Goal: Communication & Community: Answer question/provide support

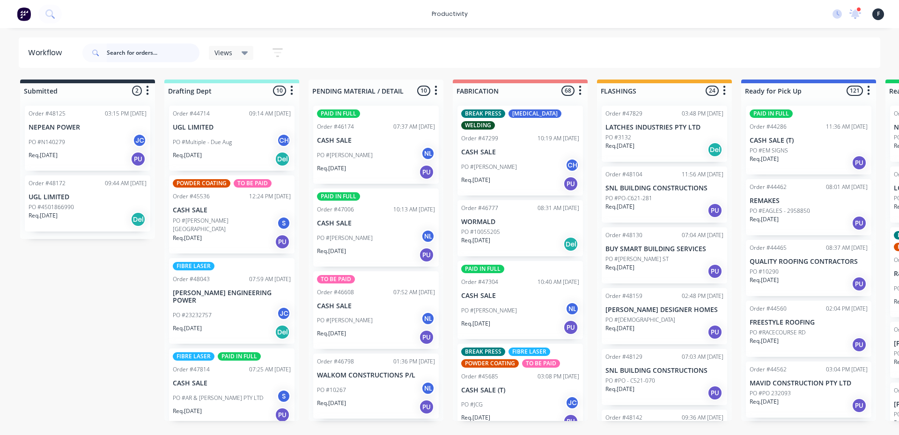
click at [155, 58] on input "text" at bounding box center [153, 53] width 93 height 19
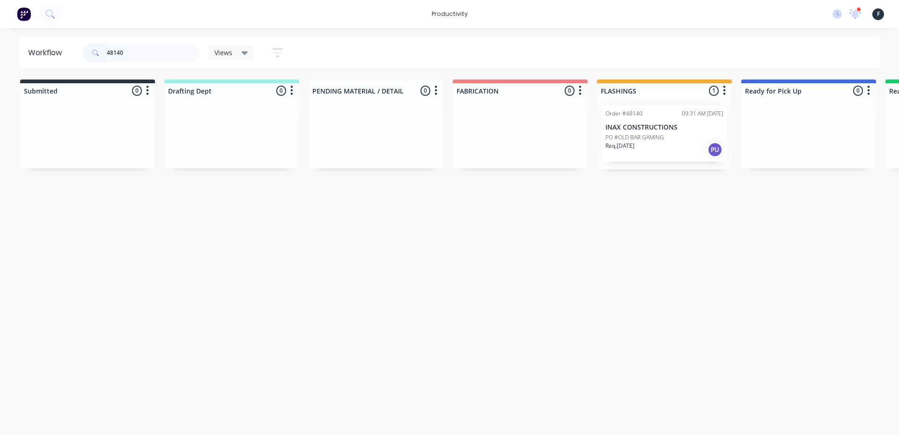
click at [653, 141] on p "PO #OLD BAR GAMING" at bounding box center [634, 137] width 59 height 8
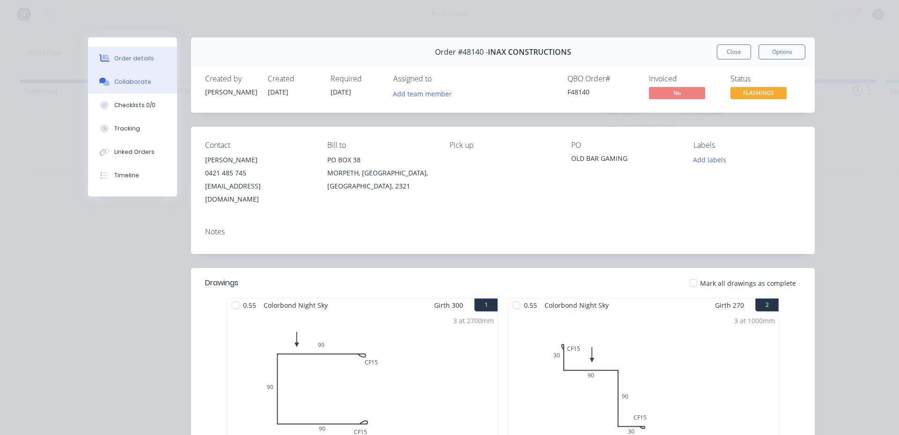
click at [148, 79] on button "Collaborate" at bounding box center [132, 81] width 89 height 23
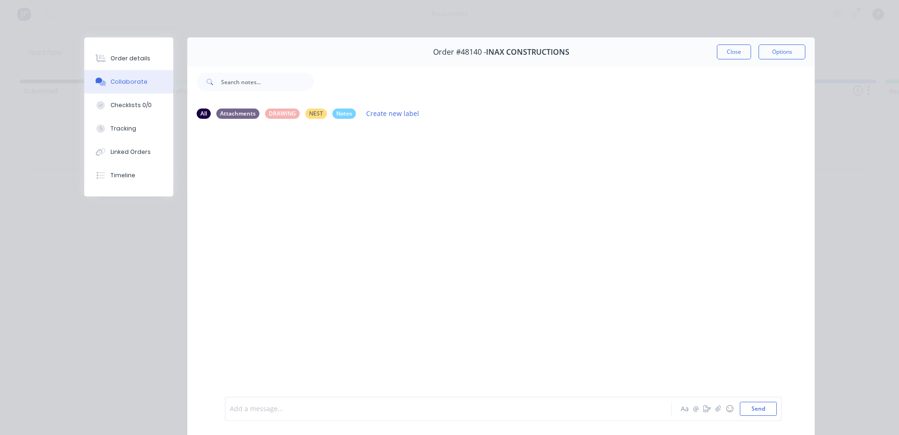
drag, startPoint x: 304, startPoint y: 408, endPoint x: 320, endPoint y: 407, distance: 15.9
click at [305, 408] on div at bounding box center [435, 410] width 410 height 10
click at [754, 403] on button "Send" at bounding box center [758, 409] width 37 height 14
click at [727, 49] on button "Close" at bounding box center [734, 51] width 34 height 15
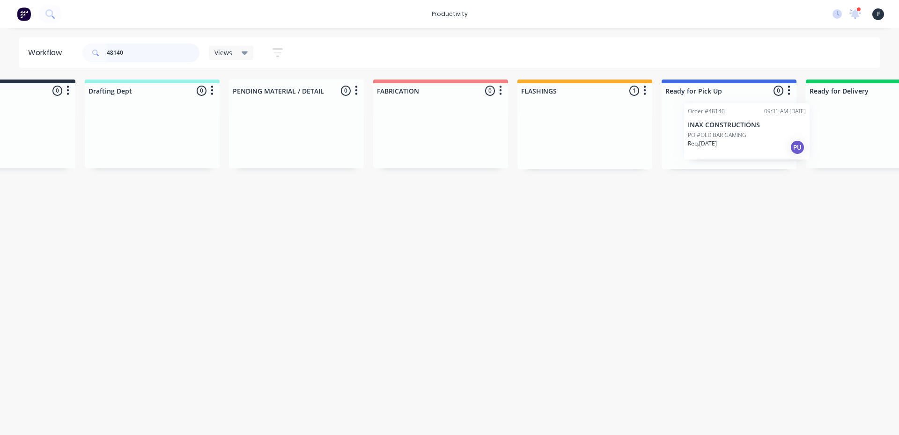
drag, startPoint x: 694, startPoint y: 125, endPoint x: 768, endPoint y: 120, distance: 74.2
click at [773, 121] on div "Submitted 0 Sort By Created date Required date Order number Customer name Most …" at bounding box center [694, 125] width 1562 height 90
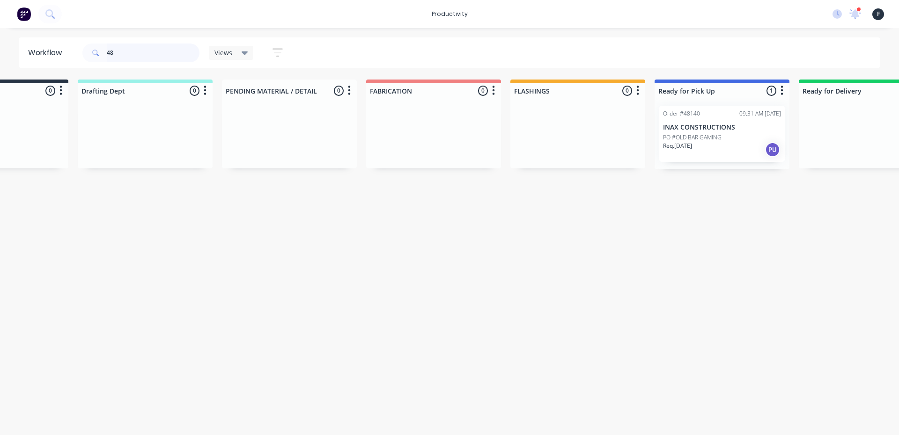
type input "4"
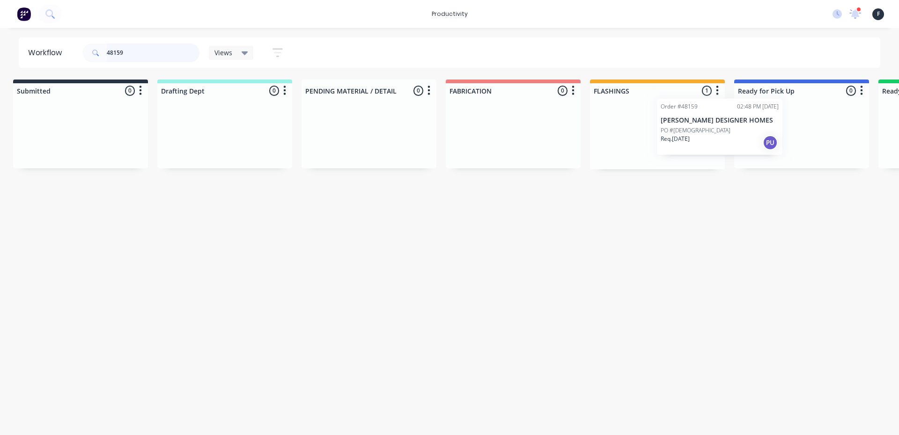
drag, startPoint x: 675, startPoint y: 154, endPoint x: 759, endPoint y: 143, distance: 84.5
click at [759, 143] on div "Submitted 0 Sort By Created date Required date Order number Customer name Most …" at bounding box center [767, 125] width 1562 height 90
type input "48159"
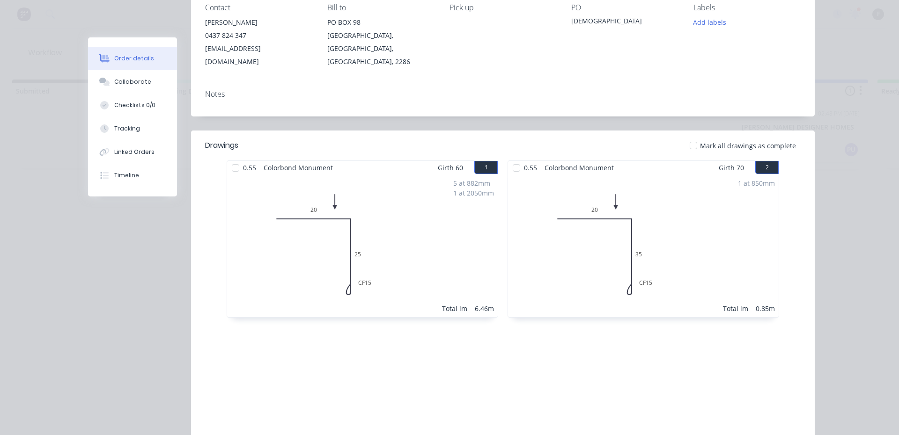
scroll to position [140, 0]
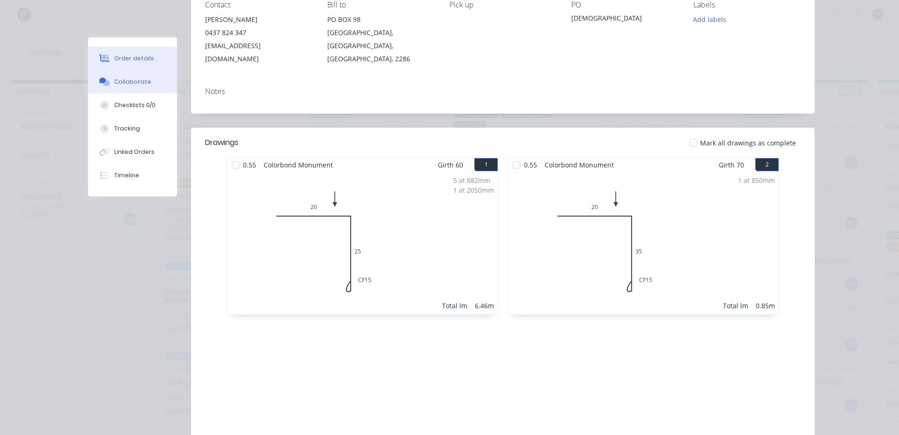
click at [144, 76] on button "Collaborate" at bounding box center [132, 81] width 89 height 23
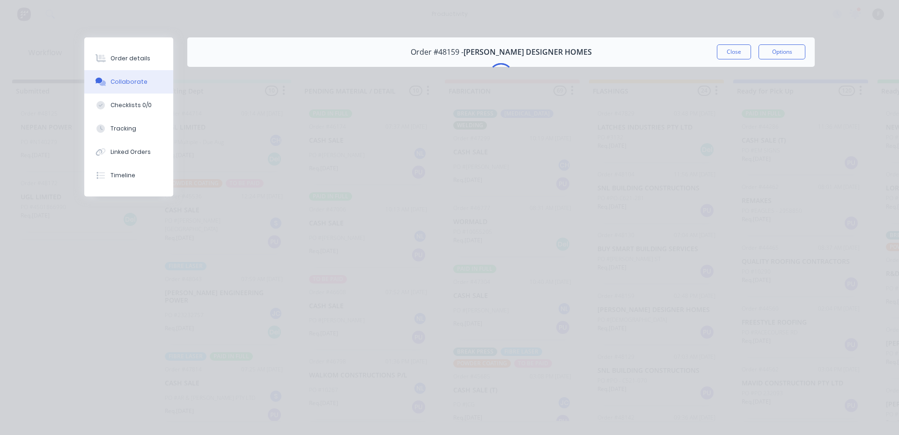
scroll to position [0, 0]
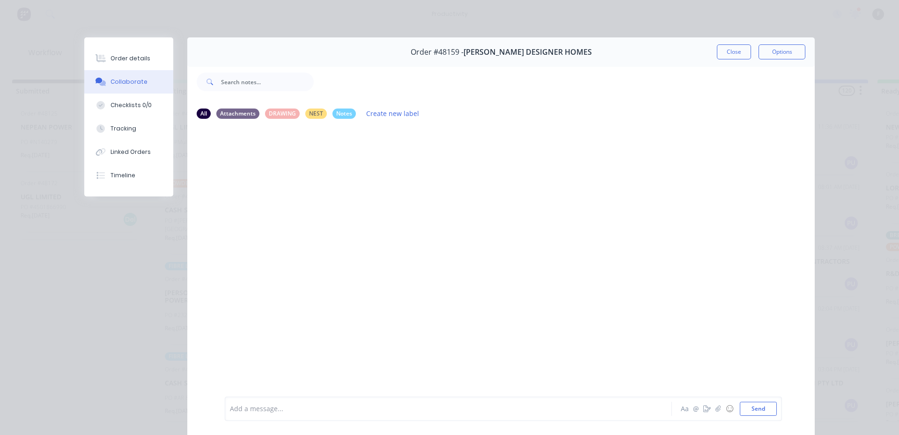
click at [333, 403] on div "Add a message..." at bounding box center [435, 409] width 410 height 14
click at [741, 52] on button "Close" at bounding box center [734, 51] width 34 height 15
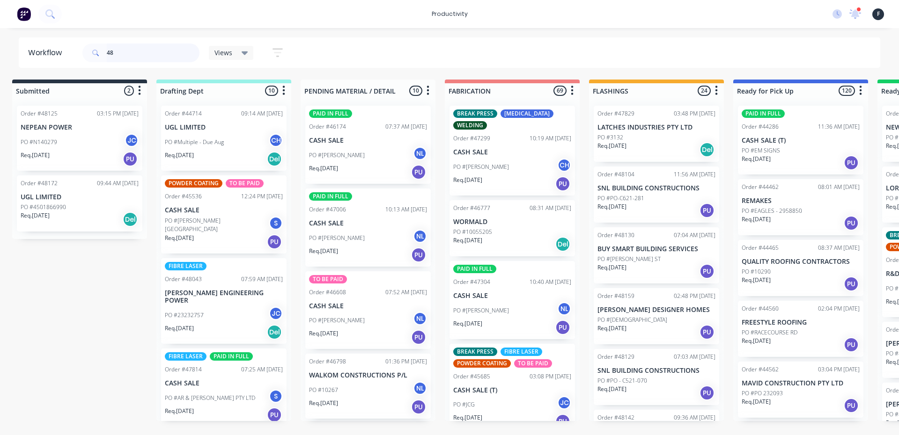
type input "4"
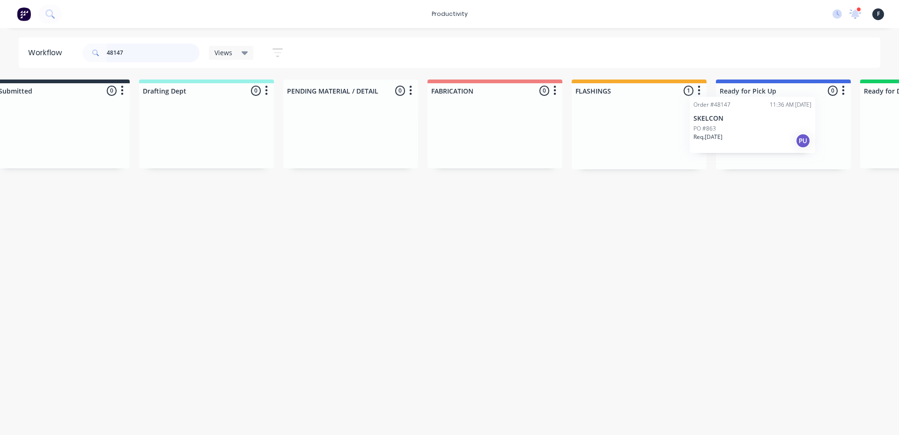
scroll to position [0, 44]
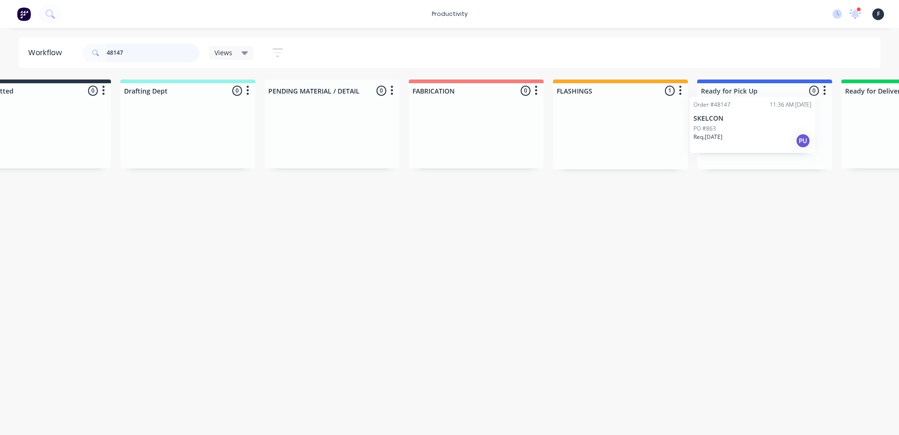
drag, startPoint x: 646, startPoint y: 133, endPoint x: 741, endPoint y: 125, distance: 95.0
click at [741, 125] on div "Submitted 0 Sort By Created date Required date Order number Customer name Most …" at bounding box center [730, 125] width 1562 height 90
type input "48147"
click at [741, 125] on div at bounding box center [764, 133] width 135 height 71
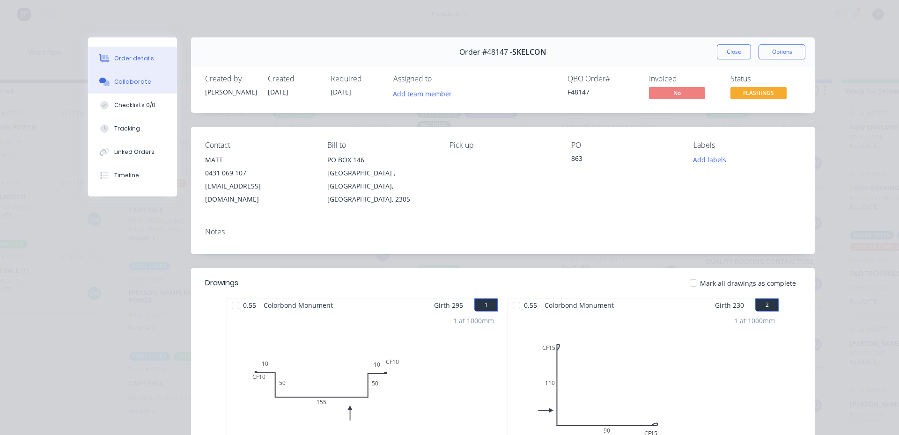
click at [145, 79] on button "Collaborate" at bounding box center [132, 81] width 89 height 23
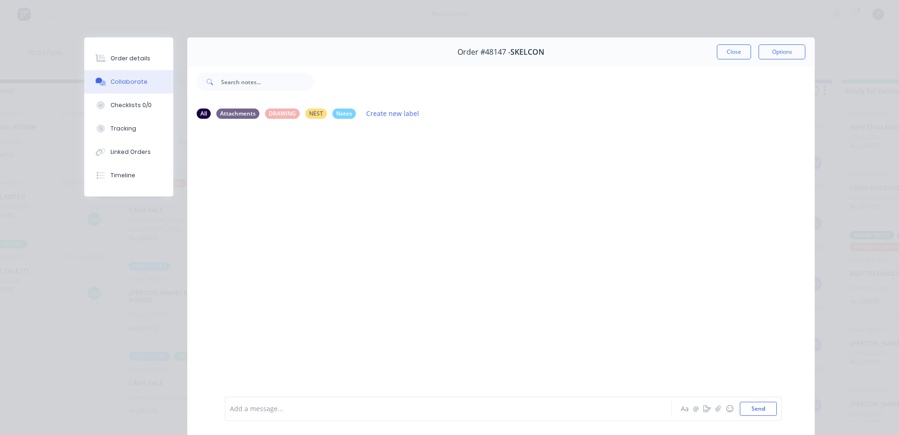
click at [478, 400] on div "Add a message... Aa @ ☺ Send" at bounding box center [503, 409] width 557 height 24
click at [473, 409] on div at bounding box center [435, 410] width 410 height 10
click at [730, 47] on button "Close" at bounding box center [734, 51] width 34 height 15
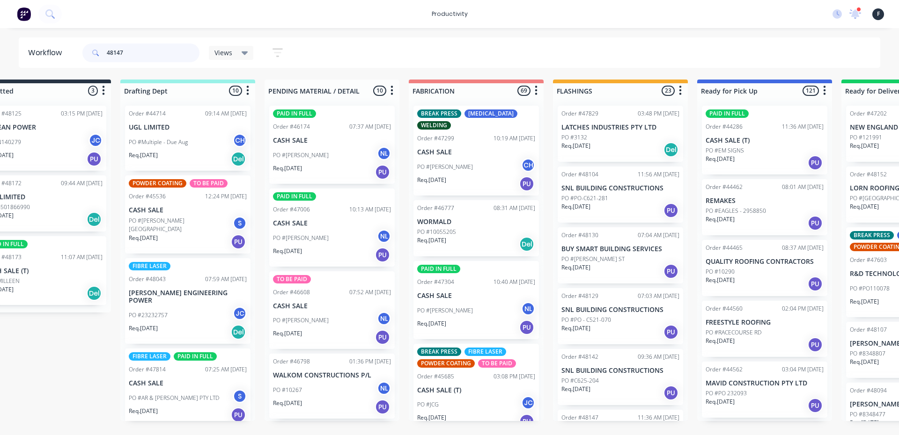
click at [185, 57] on input "48147" at bounding box center [153, 53] width 93 height 19
type input "4"
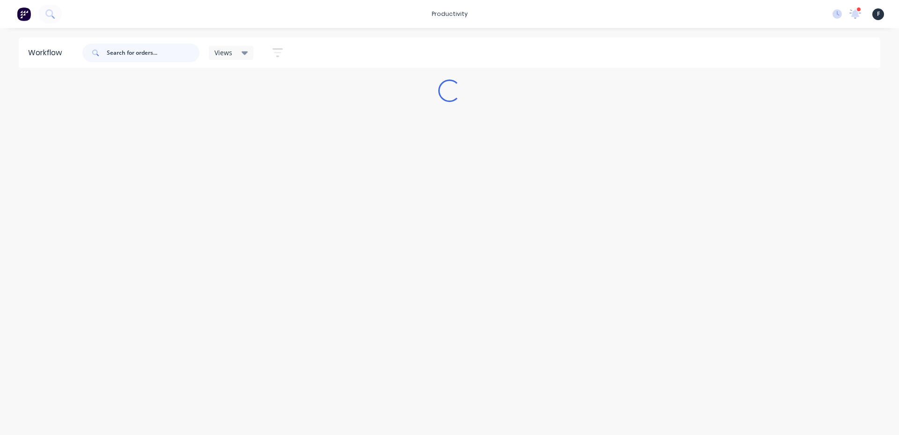
scroll to position [0, 0]
type input "8"
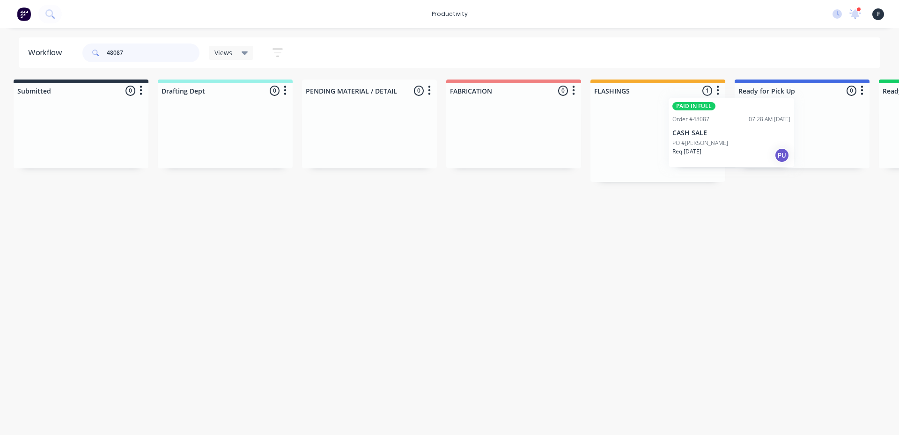
drag, startPoint x: 681, startPoint y: 148, endPoint x: 765, endPoint y: 140, distance: 84.8
click at [765, 140] on div "Submitted 0 Sort By Created date Required date Order number Customer name Most …" at bounding box center [767, 131] width 1562 height 103
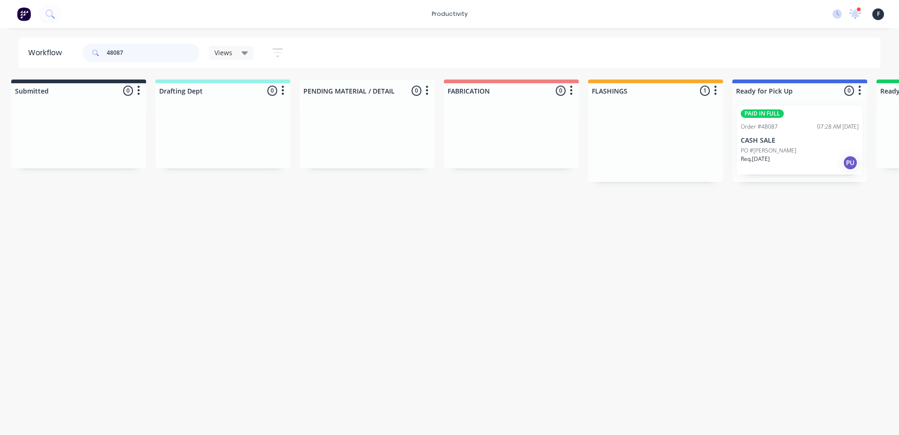
type input "48087"
click at [795, 130] on div at bounding box center [799, 140] width 135 height 84
click at [787, 131] on div "PAID IN FULL Order #48087 07:28 AM 26/09/25 CASH SALE PO #DALE HENWOOD Req. 29/…" at bounding box center [799, 140] width 125 height 69
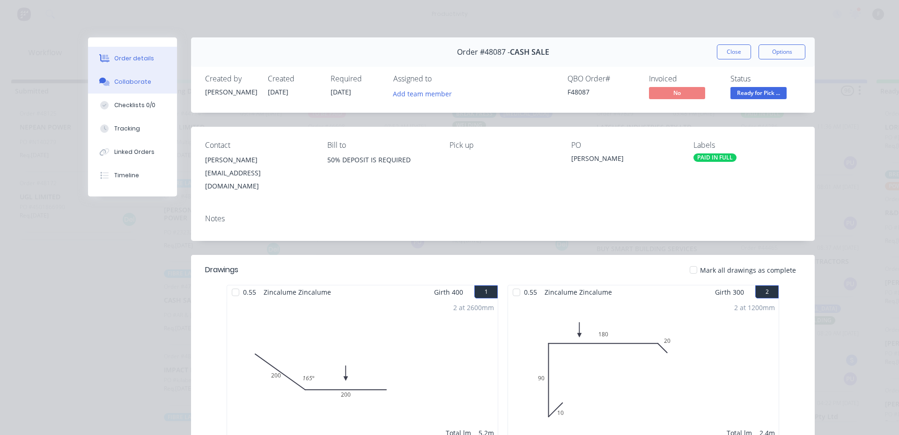
click at [117, 78] on div "Collaborate" at bounding box center [132, 82] width 37 height 8
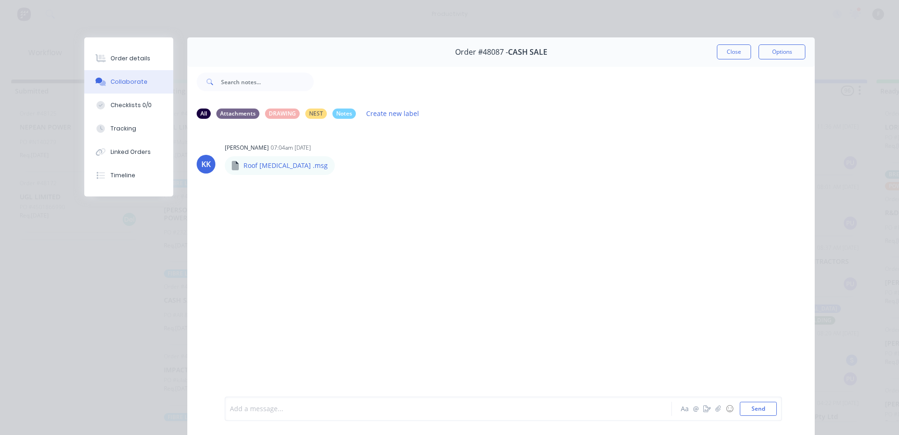
click at [364, 413] on div at bounding box center [435, 410] width 410 height 10
click at [725, 46] on button "Close" at bounding box center [734, 51] width 34 height 15
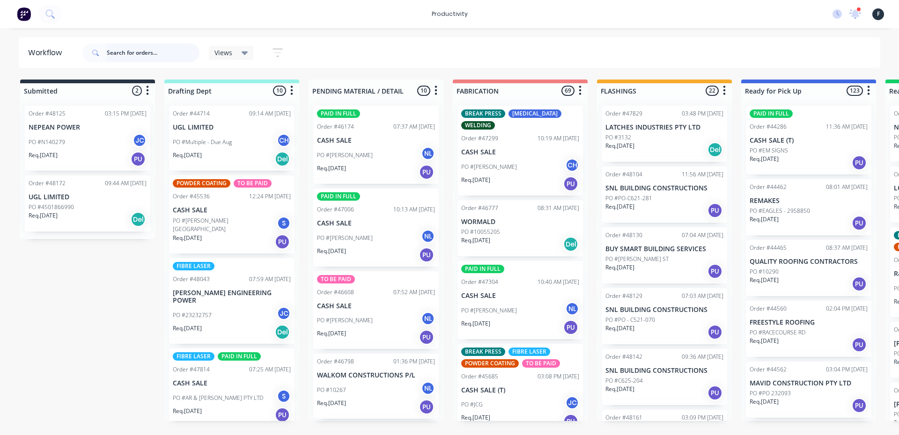
click at [151, 53] on input "text" at bounding box center [153, 53] width 93 height 19
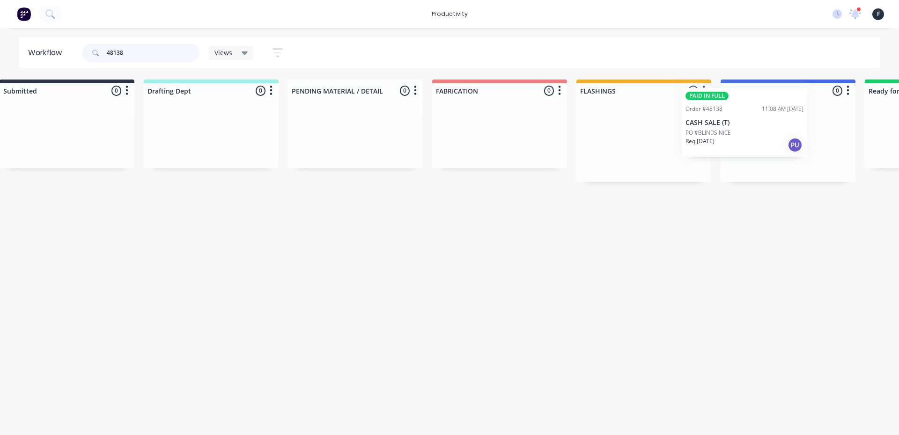
scroll to position [0, 44]
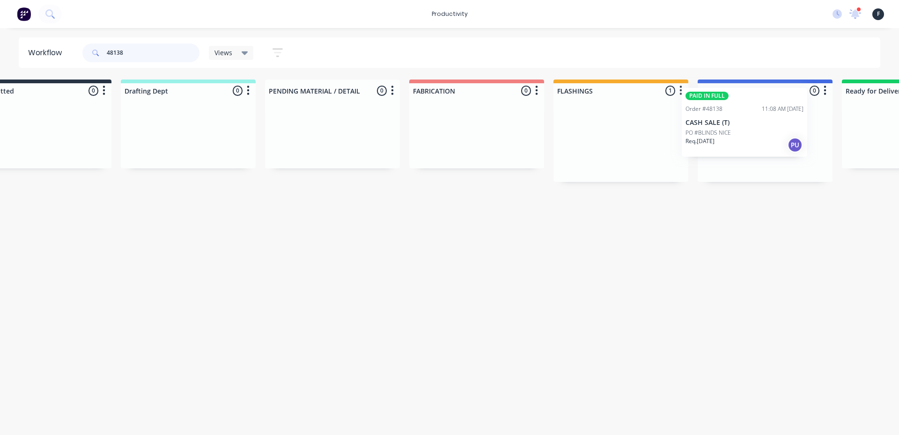
drag, startPoint x: 644, startPoint y: 152, endPoint x: 752, endPoint y: 127, distance: 110.0
click at [752, 127] on div "Submitted 0 Sort By Created date Required date Order number Customer name Most …" at bounding box center [730, 131] width 1562 height 103
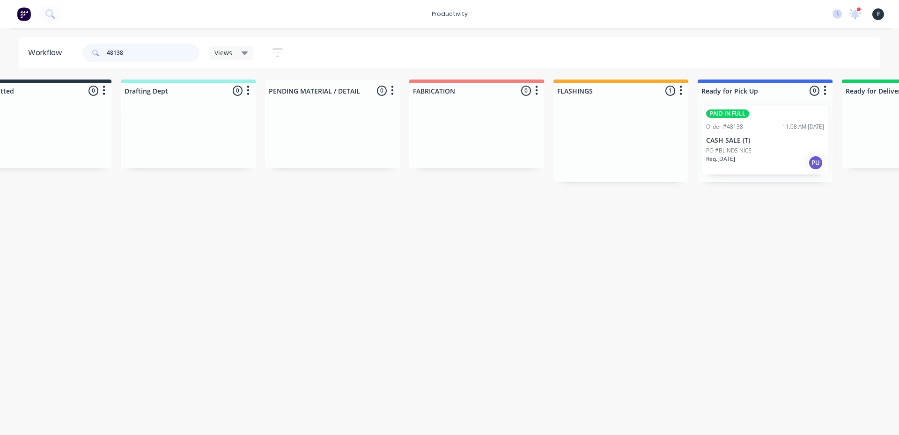
type input "48138"
click at [752, 127] on div at bounding box center [765, 140] width 135 height 84
click at [752, 131] on div "PAID IN FULL Order #48138 11:08 AM 26/09/25 CASH SALE (T) PO #BLINDS NICE Req. …" at bounding box center [764, 140] width 125 height 69
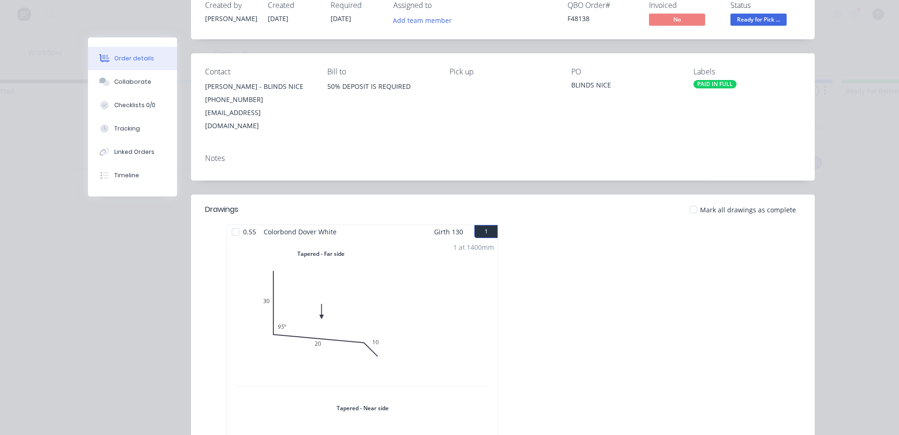
scroll to position [140, 0]
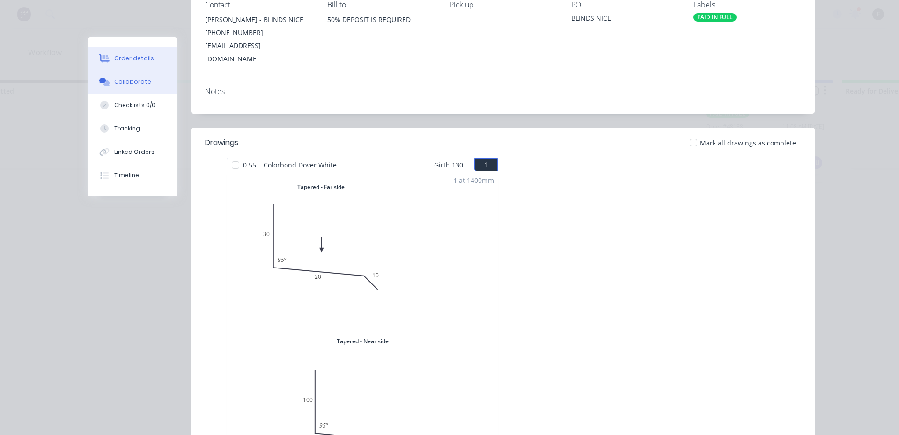
click at [131, 89] on button "Collaborate" at bounding box center [132, 81] width 89 height 23
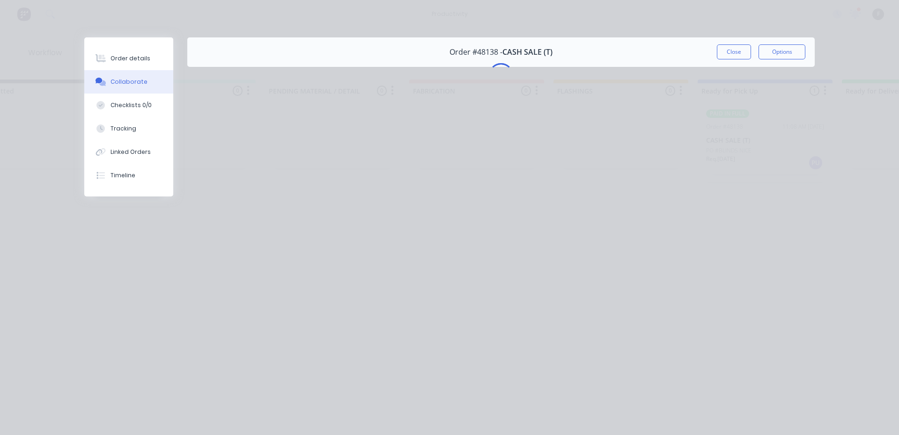
scroll to position [0, 0]
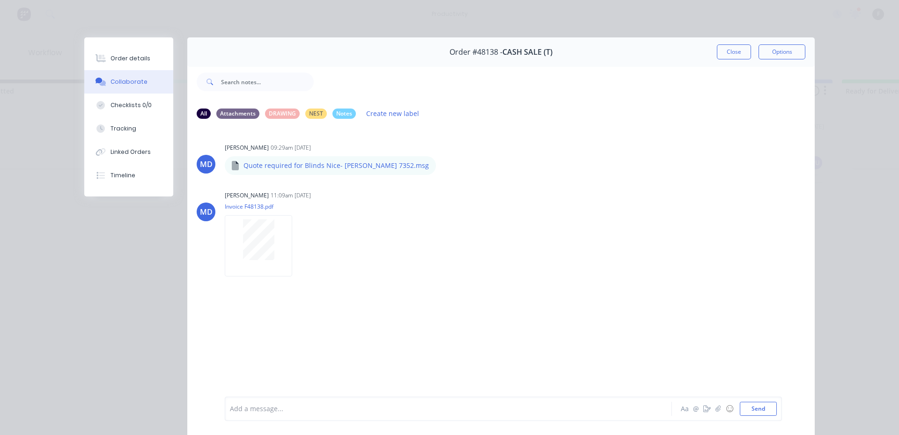
click at [600, 402] on div "Add a message... Aa @ ☺ Send" at bounding box center [503, 409] width 557 height 24
click at [594, 406] on div at bounding box center [435, 410] width 410 height 10
click at [730, 51] on button "Close" at bounding box center [734, 51] width 34 height 15
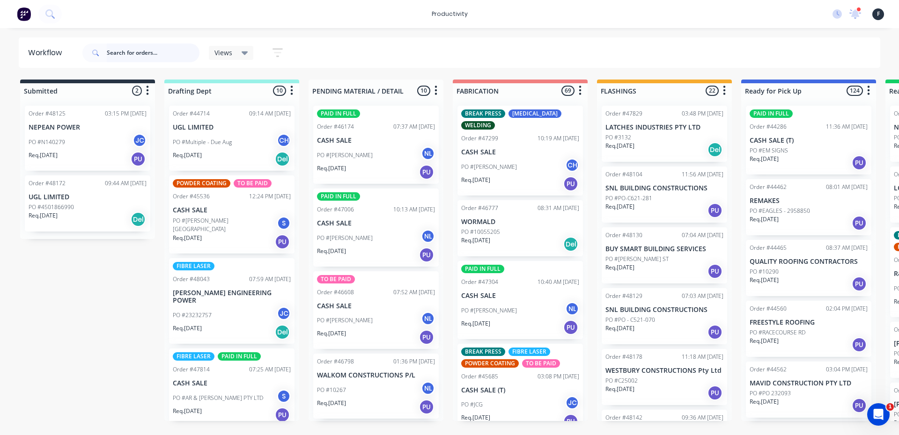
click at [129, 53] on input "text" at bounding box center [153, 53] width 93 height 19
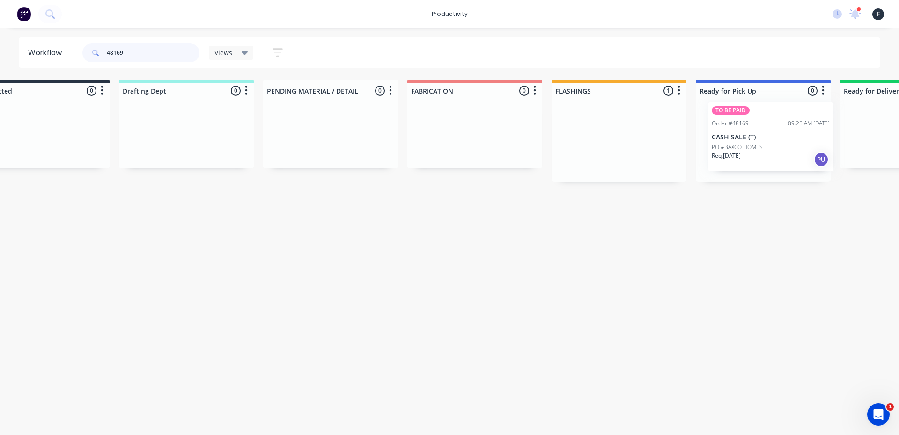
drag, startPoint x: 651, startPoint y: 133, endPoint x: 769, endPoint y: 129, distance: 118.1
click at [769, 129] on div "Submitted 0 Sort By Created date Required date Order number Customer name Most …" at bounding box center [729, 131] width 1562 height 103
type input "48169"
click at [768, 129] on div at bounding box center [759, 140] width 135 height 84
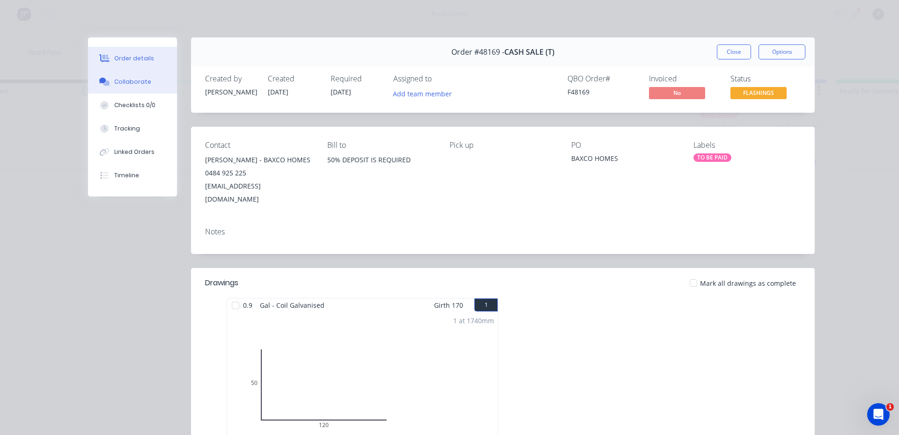
click at [117, 85] on div "Collaborate" at bounding box center [132, 82] width 37 height 8
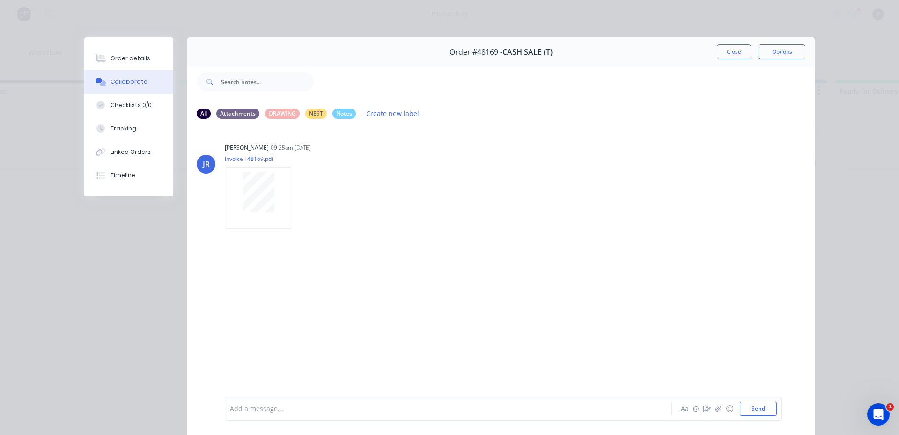
click at [373, 409] on div at bounding box center [435, 410] width 410 height 10
click at [729, 58] on button "Close" at bounding box center [734, 51] width 34 height 15
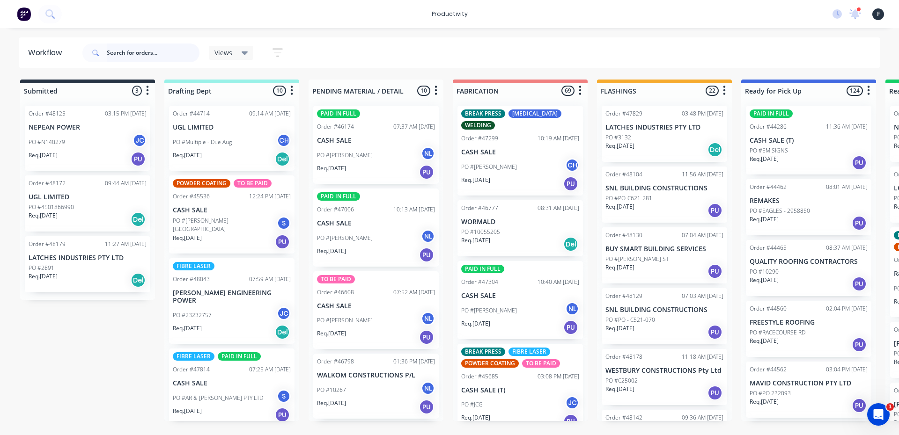
click at [143, 54] on input "text" at bounding box center [153, 53] width 93 height 19
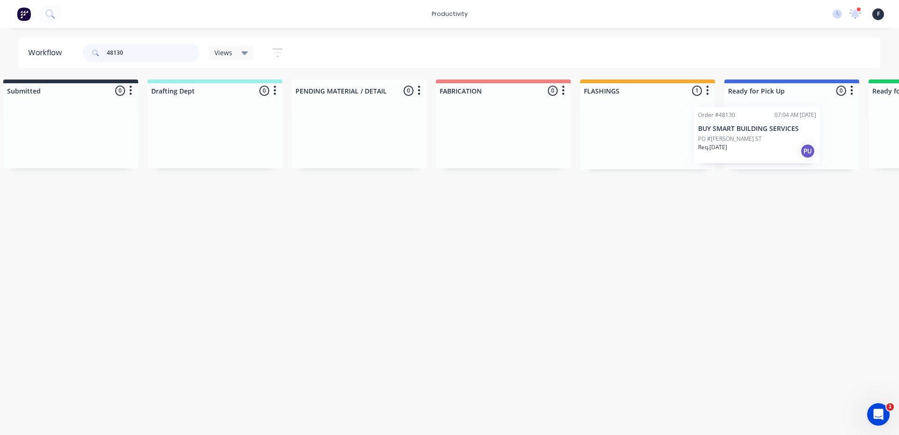
drag, startPoint x: 666, startPoint y: 136, endPoint x: 768, endPoint y: 136, distance: 102.6
click at [768, 136] on div "Submitted 0 Sort By Created date Required date Order number Customer name Most …" at bounding box center [757, 125] width 1562 height 90
click at [778, 117] on div "Order #48130 07:04 AM 26/09/25 BUY SMART BUILDING SERVICES PO #CURRY ST Req. 29…" at bounding box center [791, 133] width 135 height 71
type input "48130"
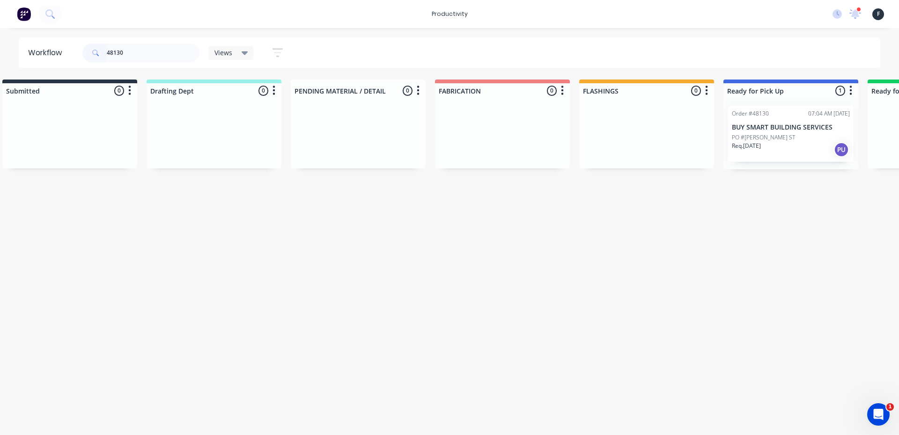
click at [782, 143] on div "Req. 29/09/25 PU" at bounding box center [791, 150] width 118 height 16
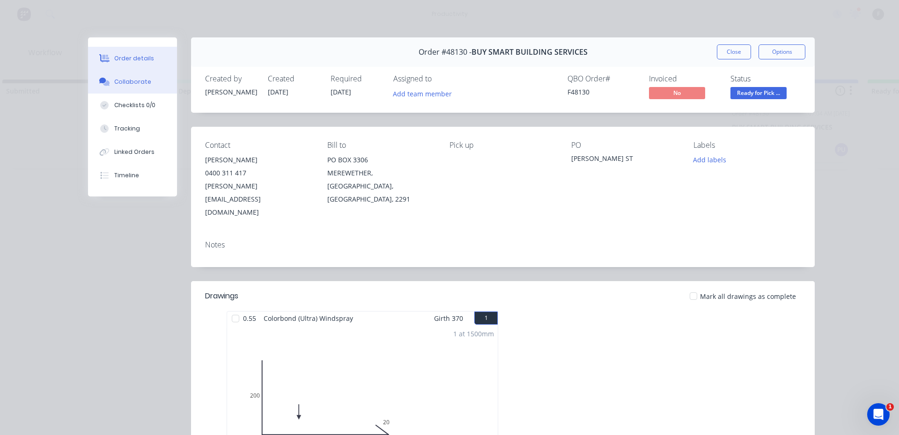
click at [124, 91] on button "Collaborate" at bounding box center [132, 81] width 89 height 23
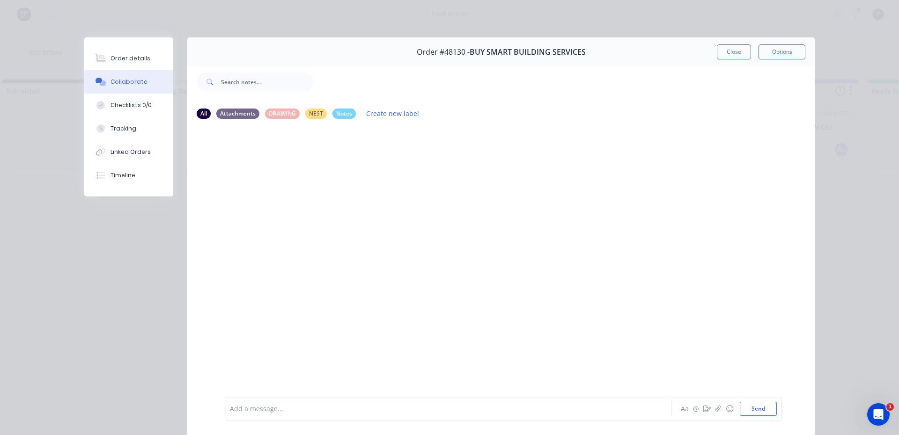
click at [279, 407] on div at bounding box center [435, 410] width 410 height 10
click at [738, 45] on button "Close" at bounding box center [734, 51] width 34 height 15
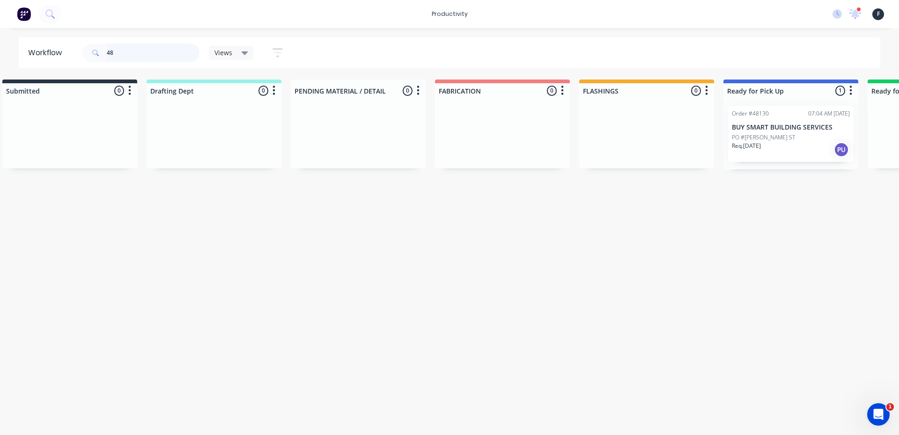
type input "4"
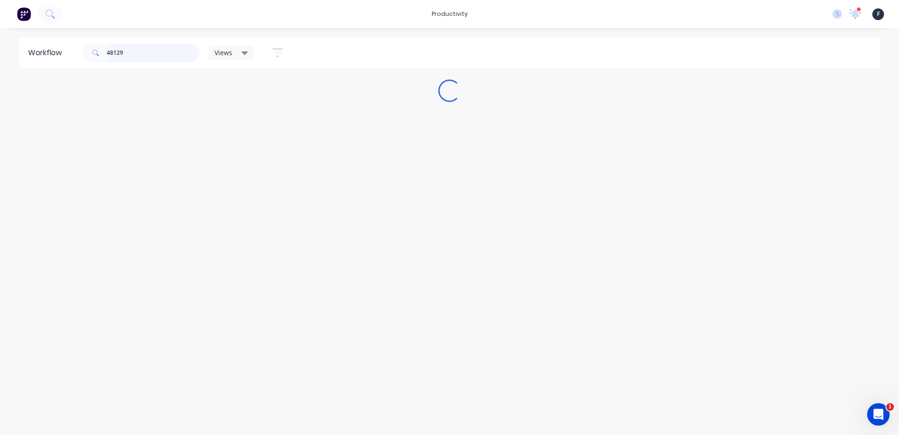
scroll to position [0, 0]
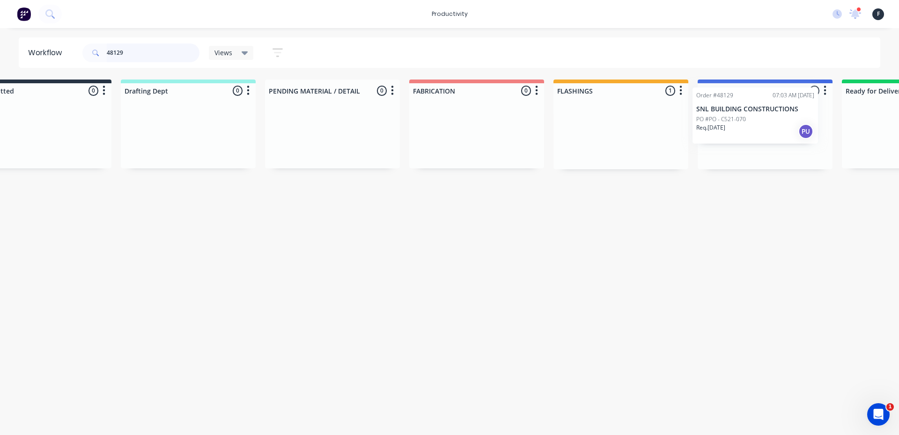
drag, startPoint x: 645, startPoint y: 153, endPoint x: 738, endPoint y: 141, distance: 94.0
click at [739, 135] on div "Submitted 0 Sort By Created date Required date Order number Customer name Most …" at bounding box center [730, 125] width 1562 height 90
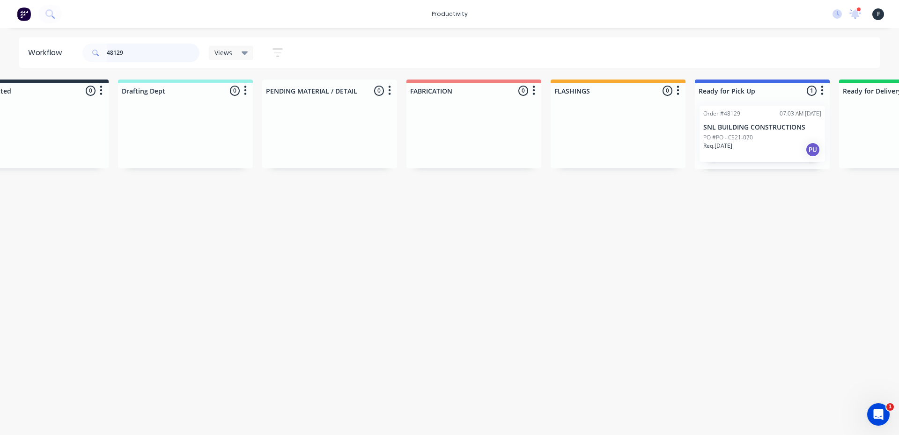
type input "48129"
click at [742, 141] on p "PO #PO - C521-070" at bounding box center [728, 137] width 50 height 8
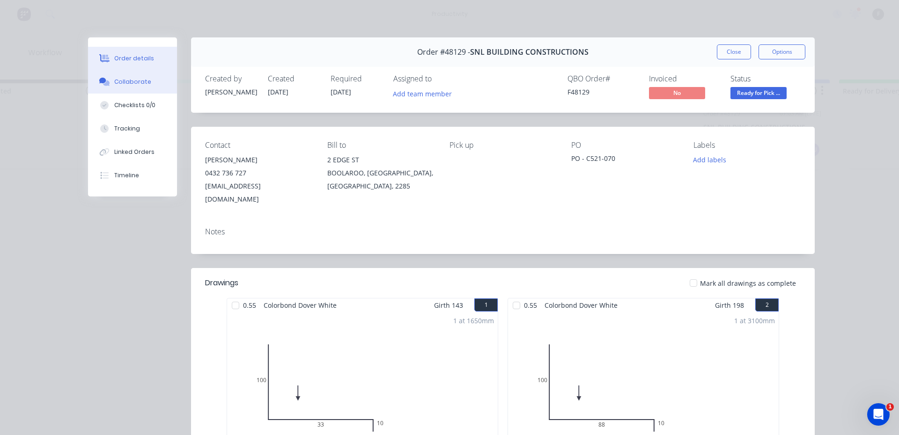
click at [140, 88] on button "Collaborate" at bounding box center [132, 81] width 89 height 23
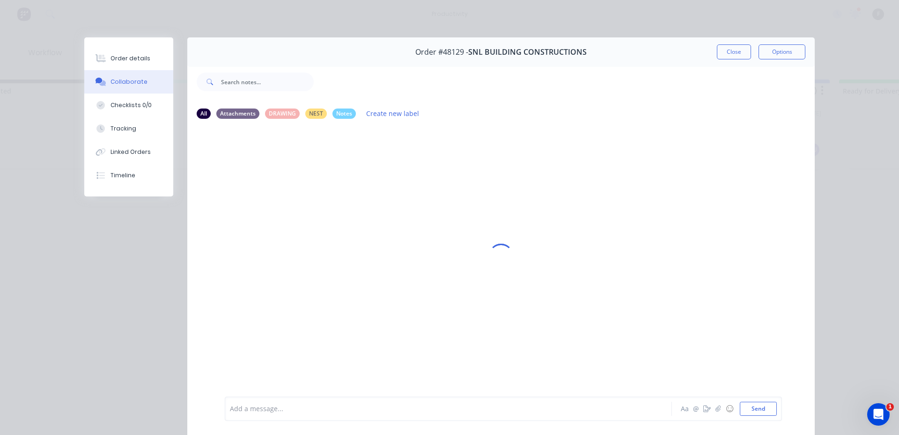
click at [322, 415] on div "Add a message..." at bounding box center [435, 409] width 410 height 14
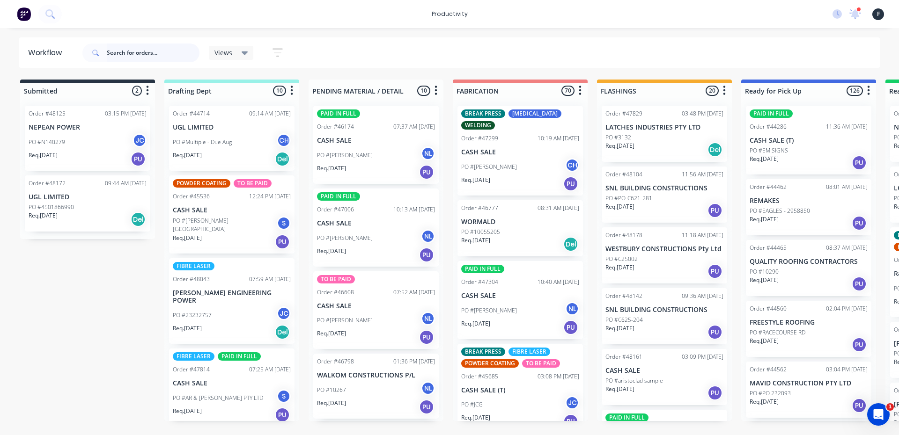
click at [181, 45] on input "text" at bounding box center [153, 53] width 93 height 19
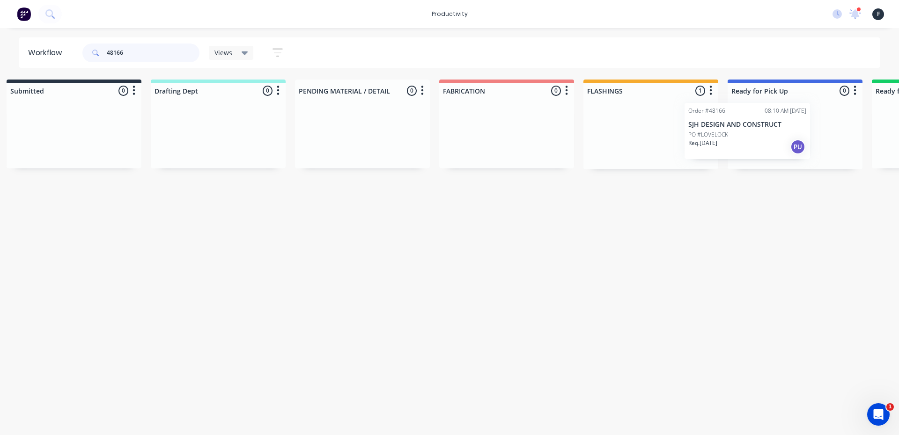
click at [728, 137] on div "Submitted 0 Sort By Created date Required date Order number Customer name Most …" at bounding box center [760, 125] width 1562 height 90
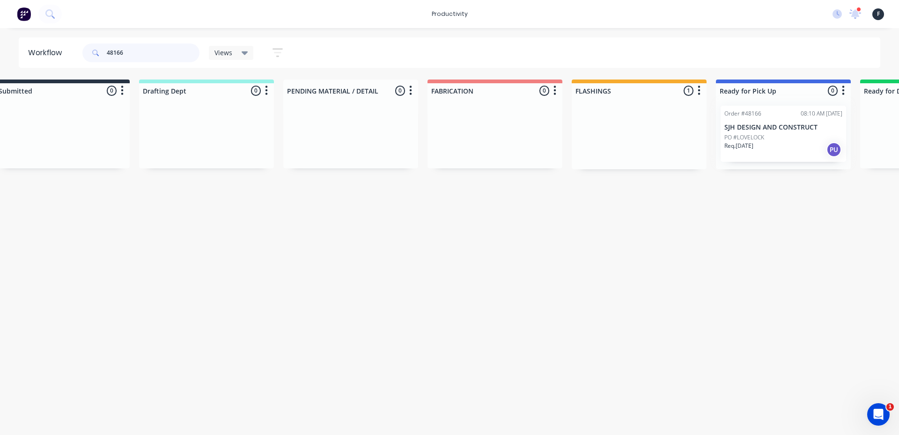
type input "48166"
click at [768, 129] on div "Order #48166 08:10 AM [DATE] SJH DESIGN AND CONSTRUCT PO #LOVELOCK Req. [DATE] …" at bounding box center [783, 133] width 135 height 71
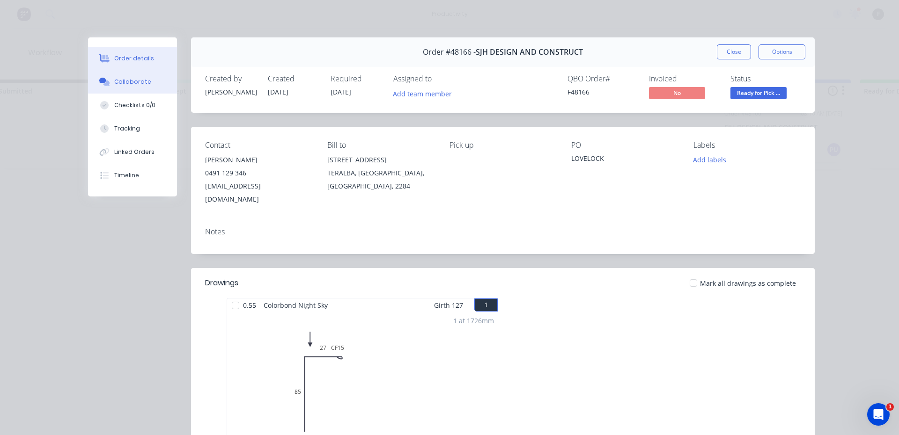
click at [117, 83] on div "Collaborate" at bounding box center [132, 82] width 37 height 8
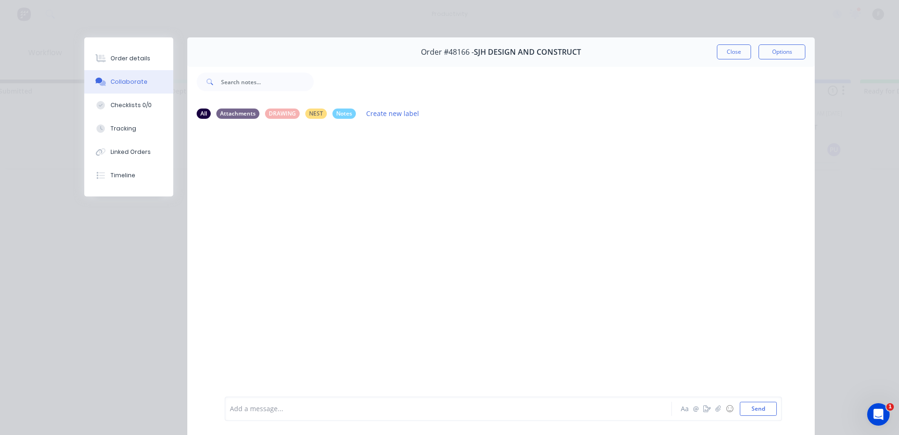
click at [476, 403] on div "Add a message..." at bounding box center [435, 409] width 410 height 14
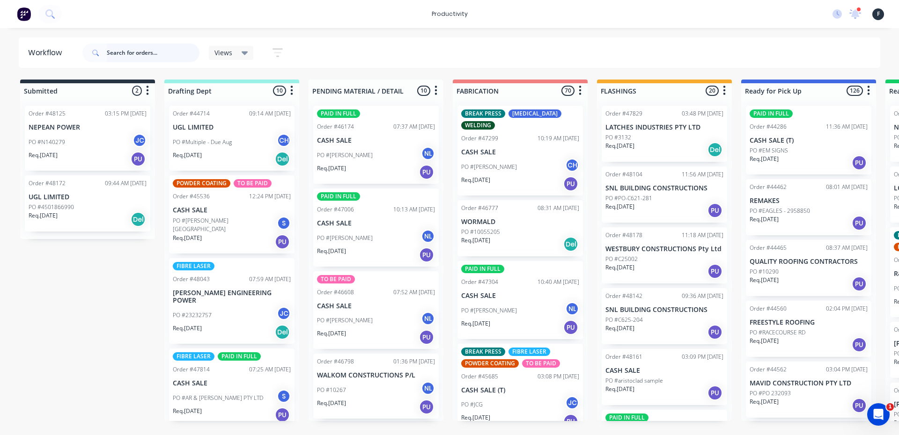
click at [116, 52] on input "text" at bounding box center [153, 53] width 93 height 19
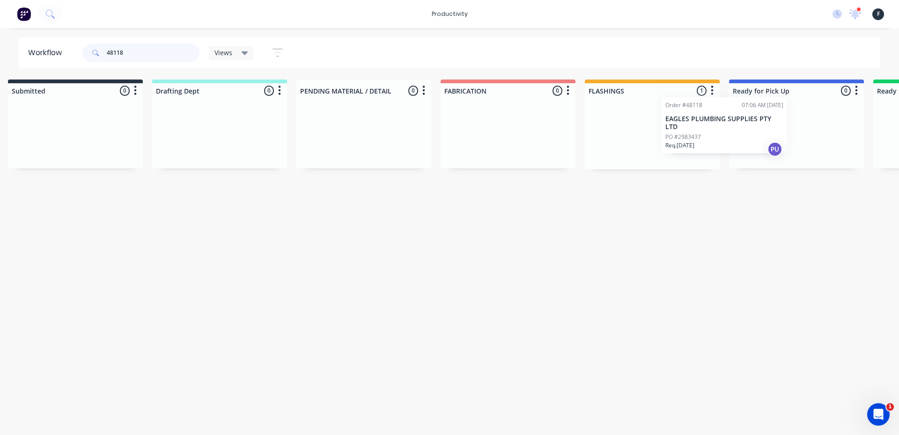
drag, startPoint x: 702, startPoint y: 150, endPoint x: 786, endPoint y: 146, distance: 84.4
click at [784, 146] on div "Submitted 0 Sort By Created date Required date Order number Customer name Most …" at bounding box center [762, 125] width 1562 height 90
type input "48118"
click at [788, 146] on div at bounding box center [794, 133] width 135 height 71
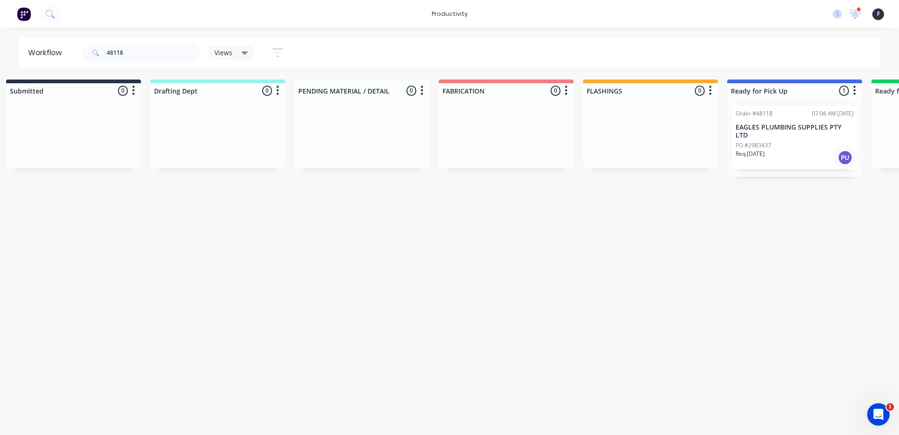
click at [809, 141] on div "PO #2983437" at bounding box center [795, 145] width 118 height 8
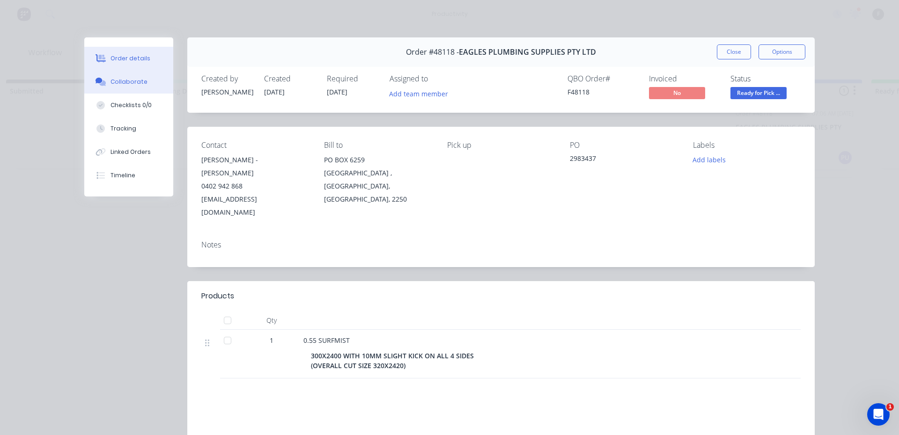
click at [116, 73] on button "Collaborate" at bounding box center [128, 81] width 89 height 23
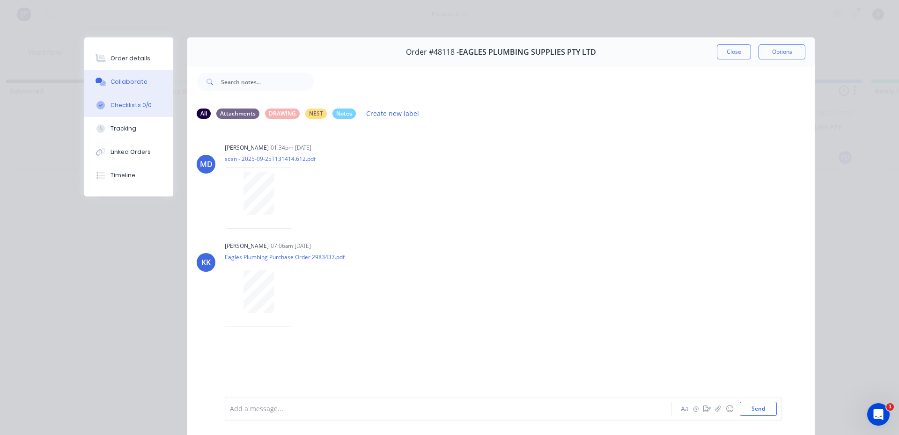
click at [123, 99] on button "Checklists 0/0" at bounding box center [128, 105] width 89 height 23
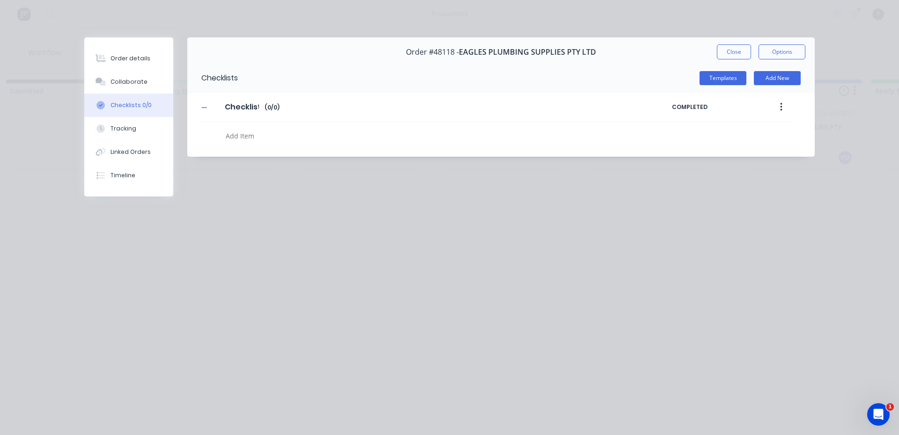
type textarea "x"
click at [135, 86] on button "Collaborate" at bounding box center [128, 81] width 89 height 23
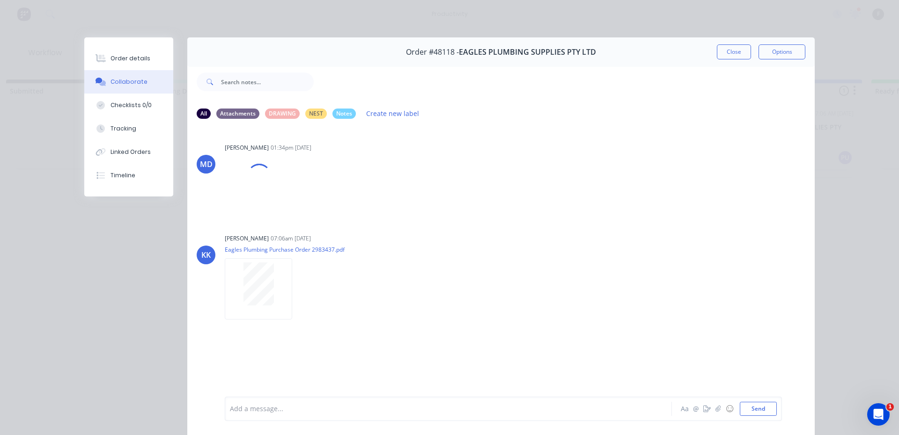
click at [392, 406] on div at bounding box center [435, 410] width 410 height 10
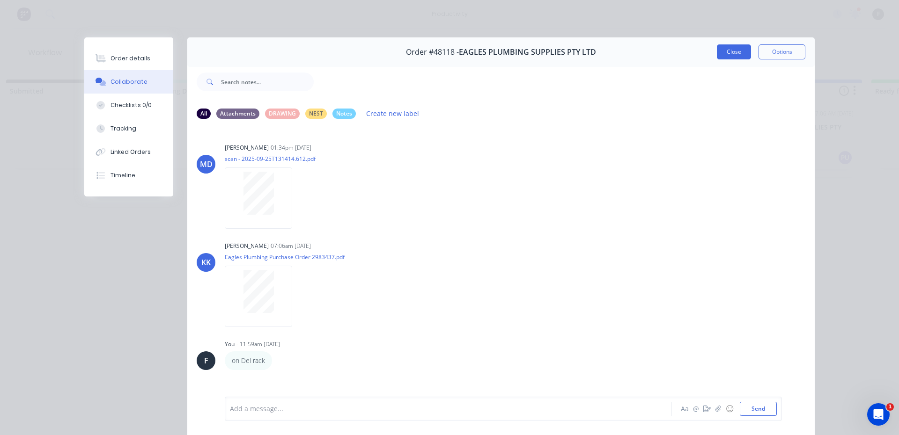
click at [730, 55] on button "Close" at bounding box center [734, 51] width 34 height 15
